Goal: Check status: Check status

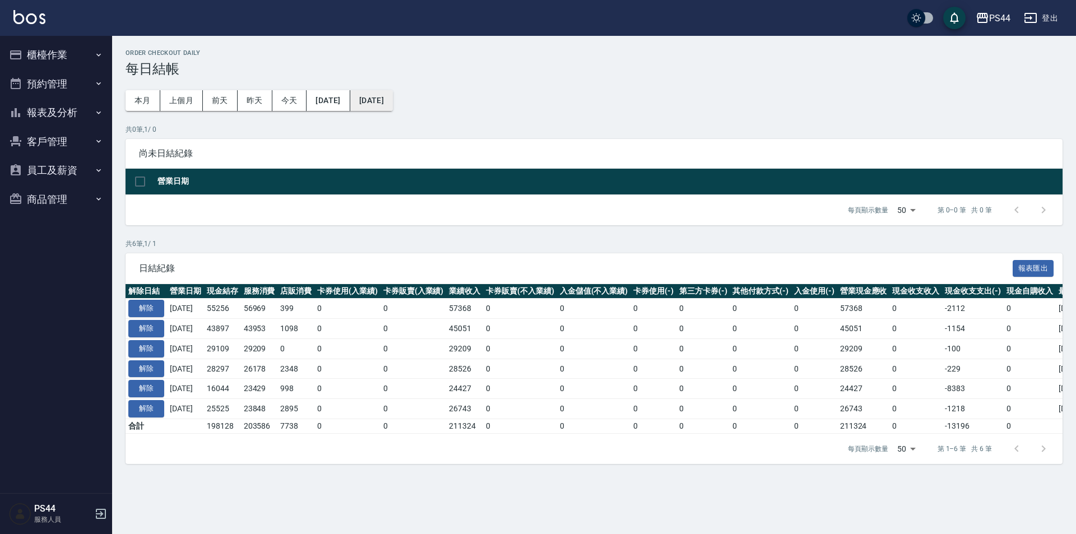
click at [393, 96] on button "[DATE]" at bounding box center [371, 100] width 43 height 21
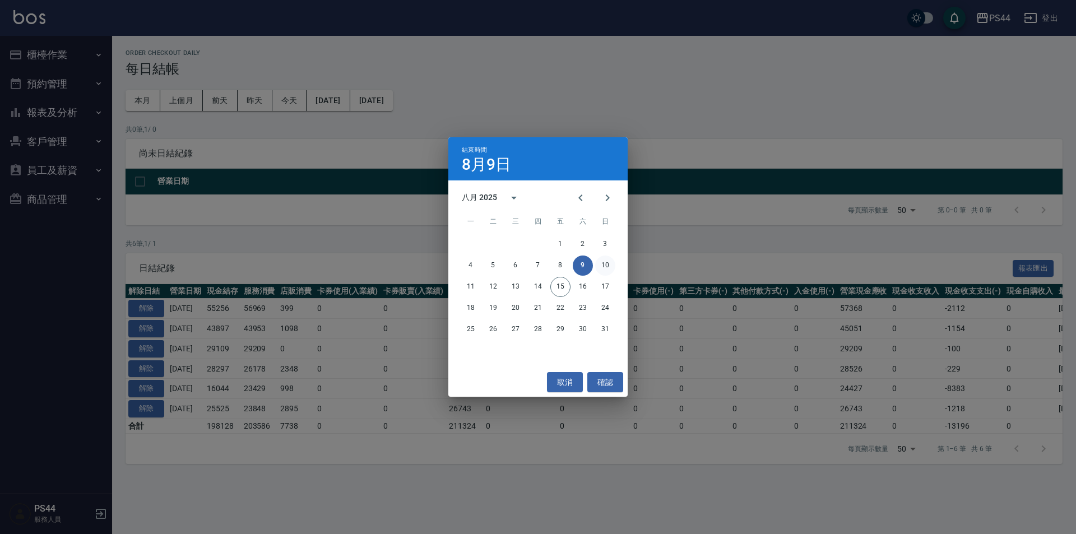
click at [610, 268] on button "10" at bounding box center [605, 265] width 20 height 20
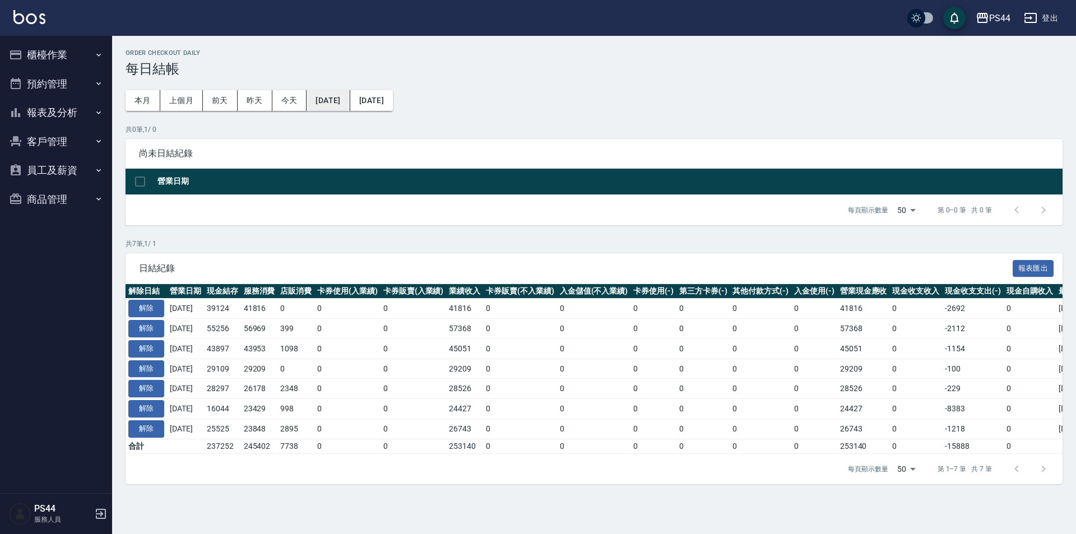
click at [330, 94] on button "[DATE]" at bounding box center [327, 100] width 43 height 21
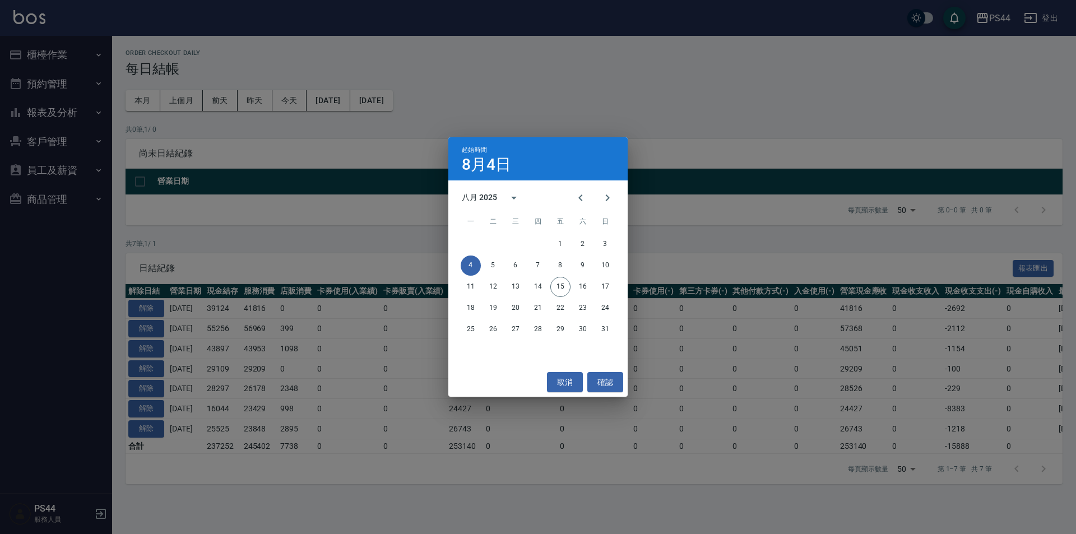
click at [590, 148] on div "起始時間 8月4日" at bounding box center [537, 158] width 179 height 43
drag, startPoint x: 472, startPoint y: 115, endPoint x: 418, endPoint y: 109, distance: 53.6
click at [456, 113] on div "起始時間 8月4日 八月 2025 一 二 三 四 五 六 日 1 2 3 4 5 6 7 8 9 10 11 12 13 14 15 16 17 18 19…" at bounding box center [538, 267] width 1076 height 534
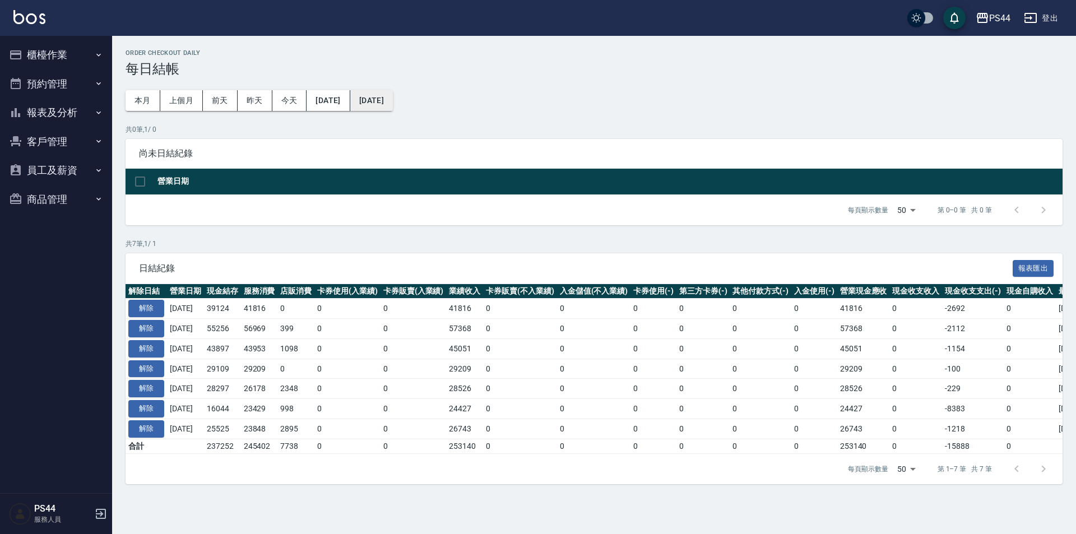
click at [393, 107] on button "[DATE]" at bounding box center [371, 100] width 43 height 21
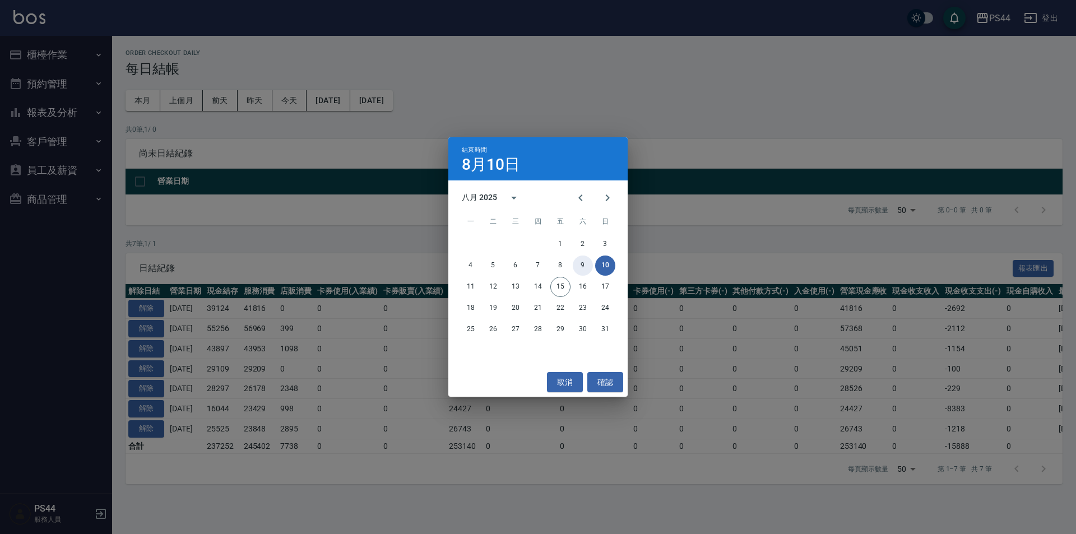
click at [576, 262] on button "9" at bounding box center [583, 265] width 20 height 20
